Goal: Obtain resource: Download file/media

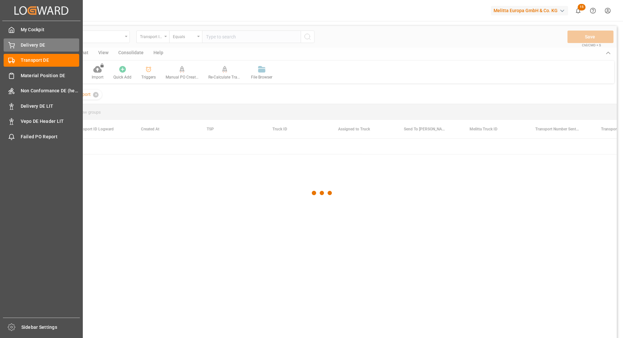
click at [16, 44] on div "Delivery DE Delivery DE" at bounding box center [42, 44] width 76 height 13
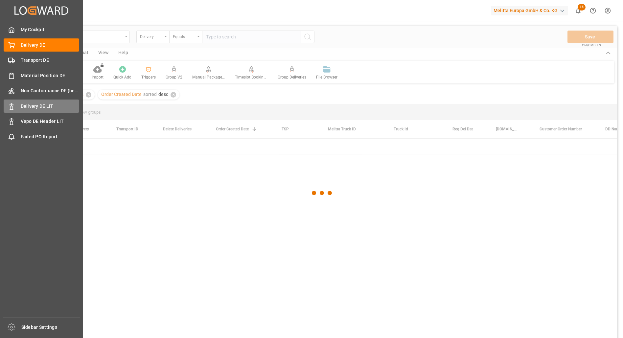
click at [40, 106] on span "Delivery DE LIT" at bounding box center [50, 106] width 59 height 7
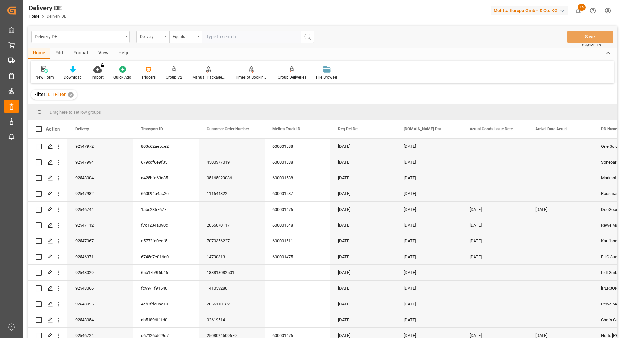
click at [161, 35] on div "Delivery" at bounding box center [151, 36] width 22 height 8
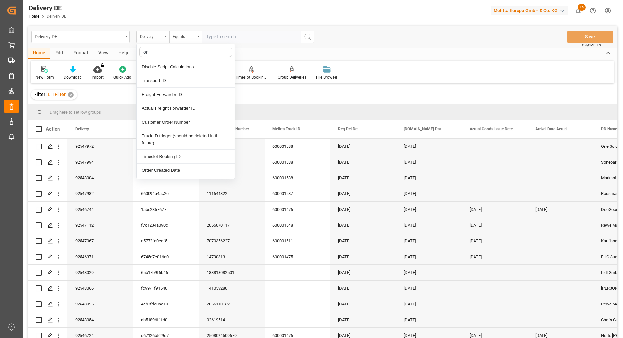
type input "ord"
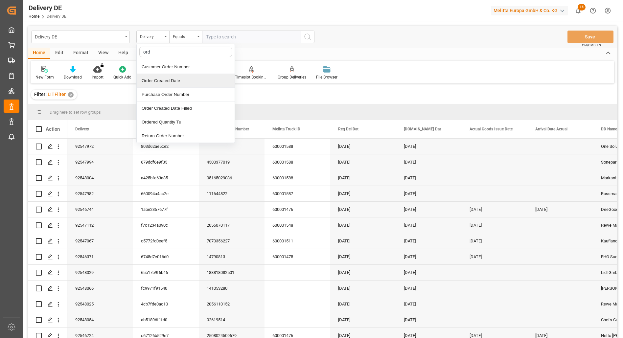
click at [165, 83] on div "Order Created Date" at bounding box center [186, 81] width 98 height 14
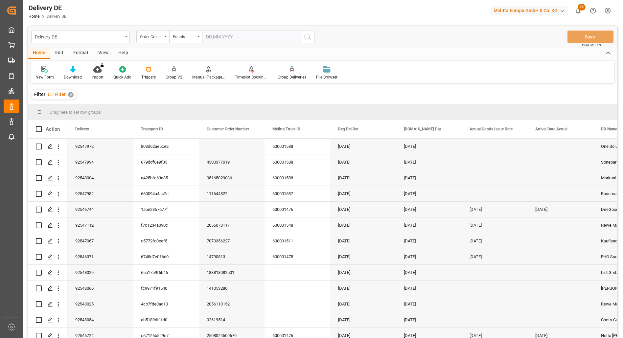
click at [269, 38] on input "text" at bounding box center [251, 37] width 99 height 12
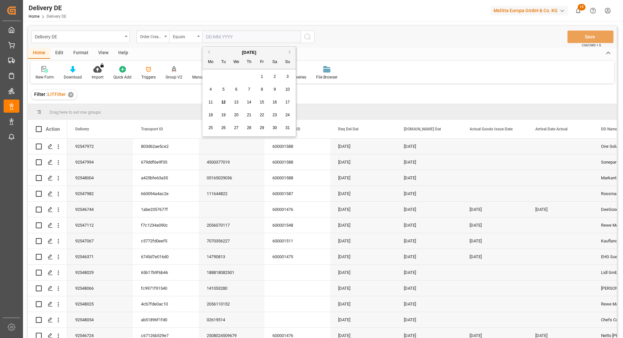
click at [210, 100] on span "11" at bounding box center [210, 102] width 4 height 5
type input "[DATE]"
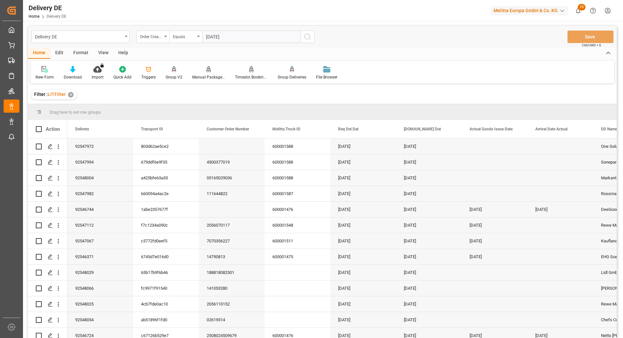
click at [307, 38] on icon "search button" at bounding box center [307, 37] width 8 height 8
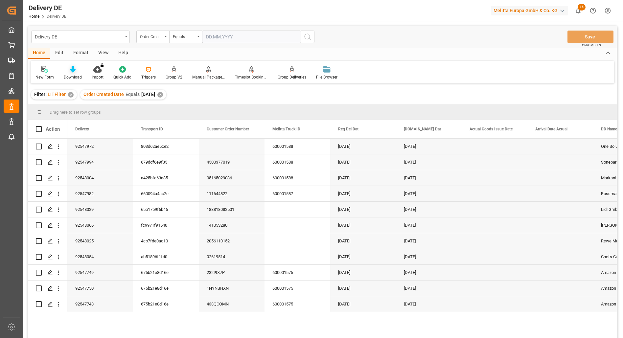
click at [71, 71] on icon at bounding box center [73, 69] width 6 height 7
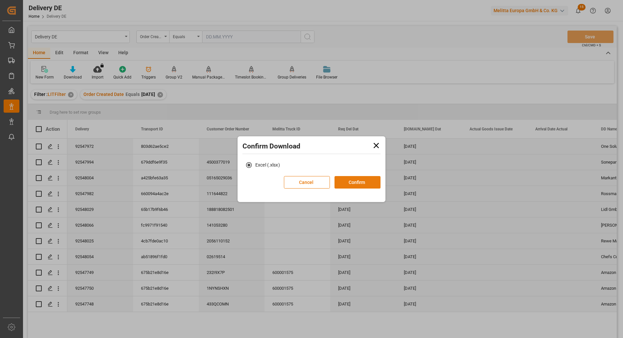
click at [361, 182] on button "Confirm" at bounding box center [357, 182] width 46 height 12
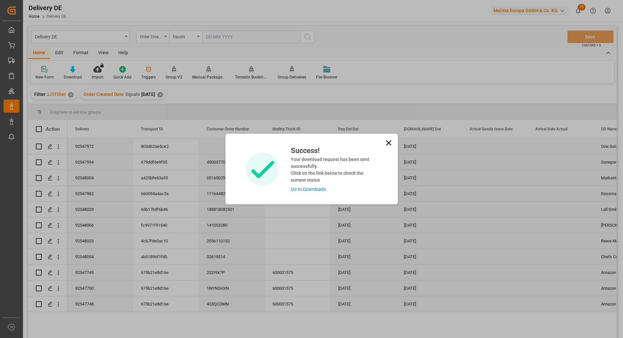
click at [318, 187] on link "Go to Downloads" at bounding box center [308, 189] width 35 height 5
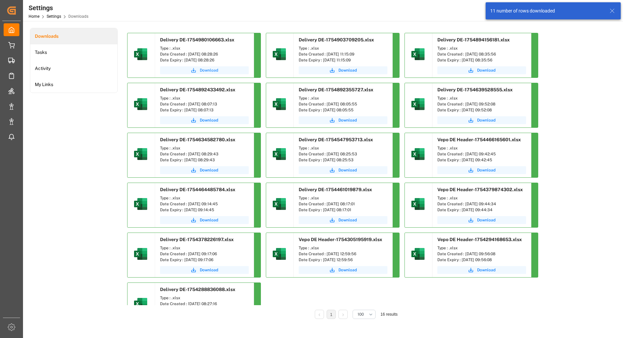
click at [207, 70] on span "Download" at bounding box center [209, 70] width 18 height 6
